Goal: Task Accomplishment & Management: Complete application form

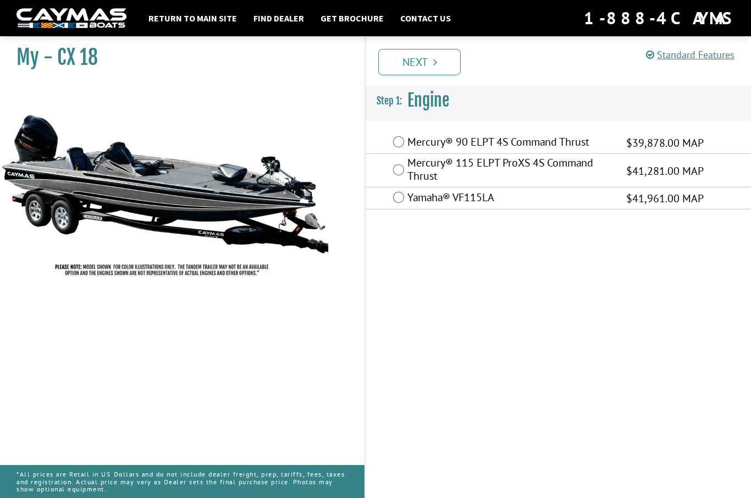
click at [432, 59] on link "Next" at bounding box center [419, 62] width 83 height 26
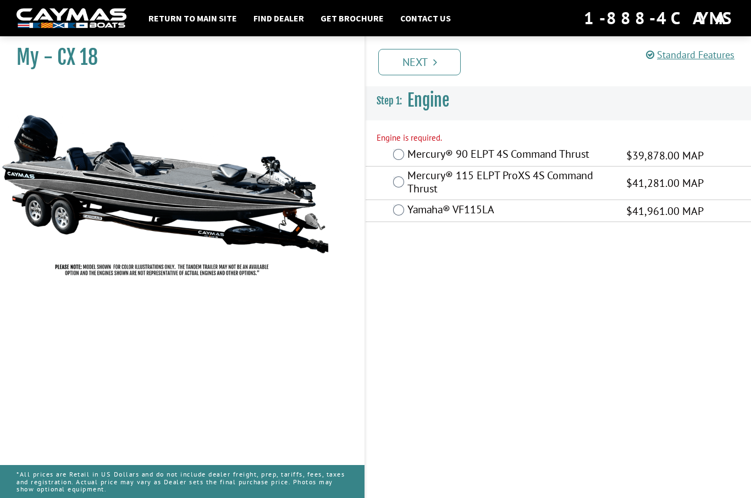
click at [424, 63] on link "Next" at bounding box center [419, 62] width 83 height 26
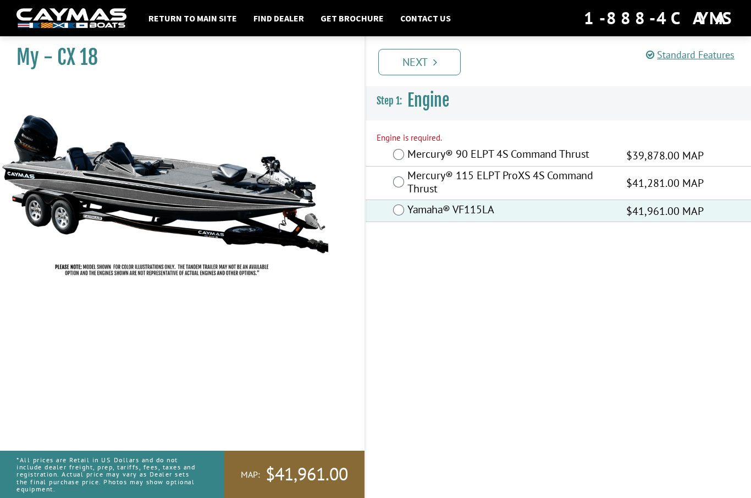
click at [425, 60] on link "Next" at bounding box center [419, 62] width 83 height 26
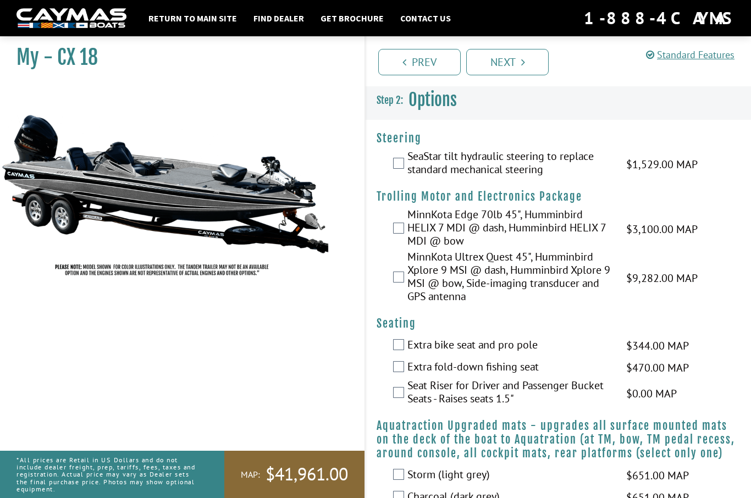
click at [425, 62] on link "Prev" at bounding box center [419, 62] width 83 height 26
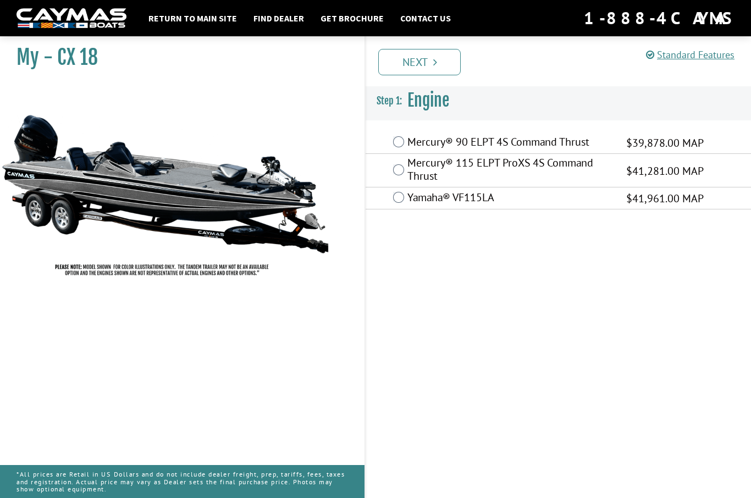
click at [685, 60] on link "Standard Features" at bounding box center [690, 54] width 89 height 13
